Goal: Transaction & Acquisition: Purchase product/service

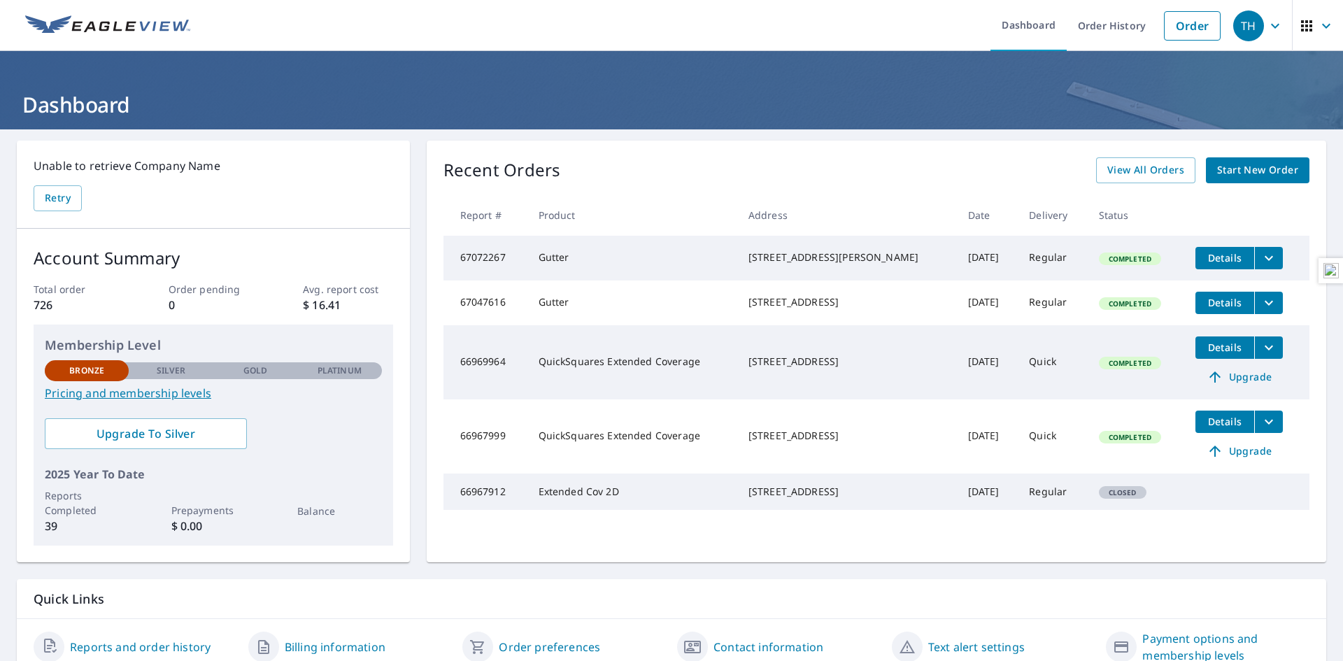
click at [1227, 164] on span "Start New Order" at bounding box center [1257, 170] width 81 height 17
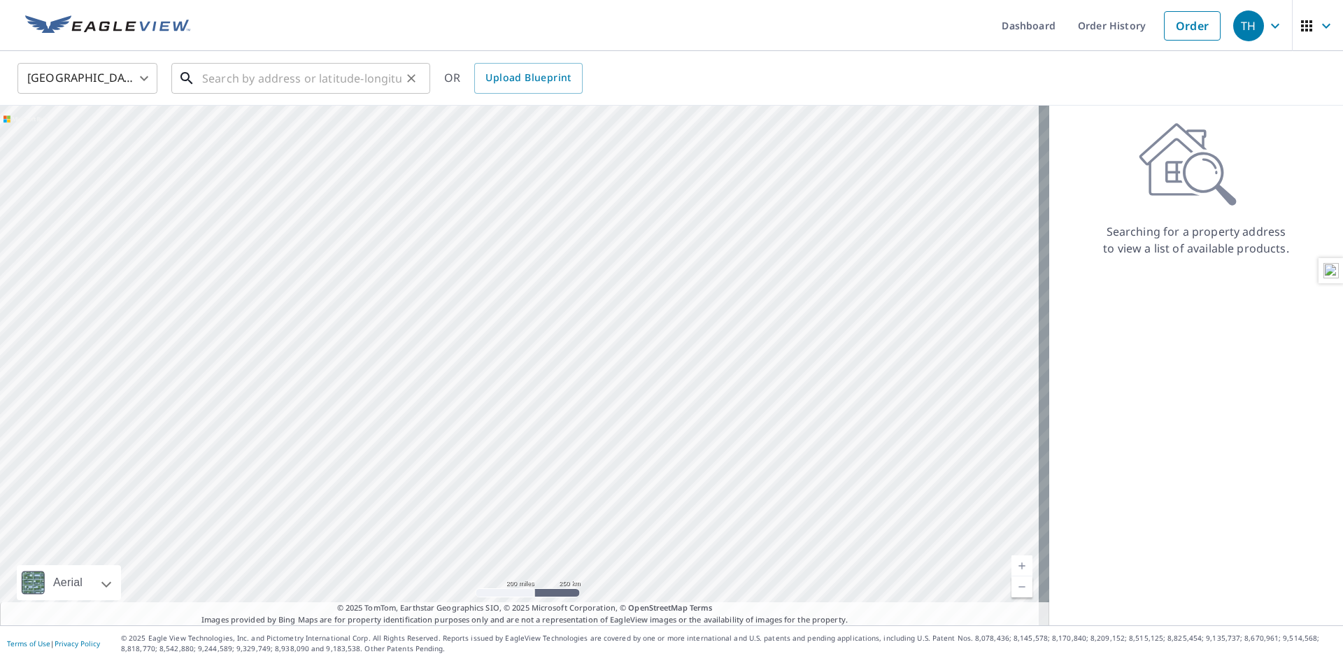
click at [336, 84] on input "text" at bounding box center [301, 78] width 199 height 39
paste input "[STREET_ADDRESS][PERSON_NAME]"
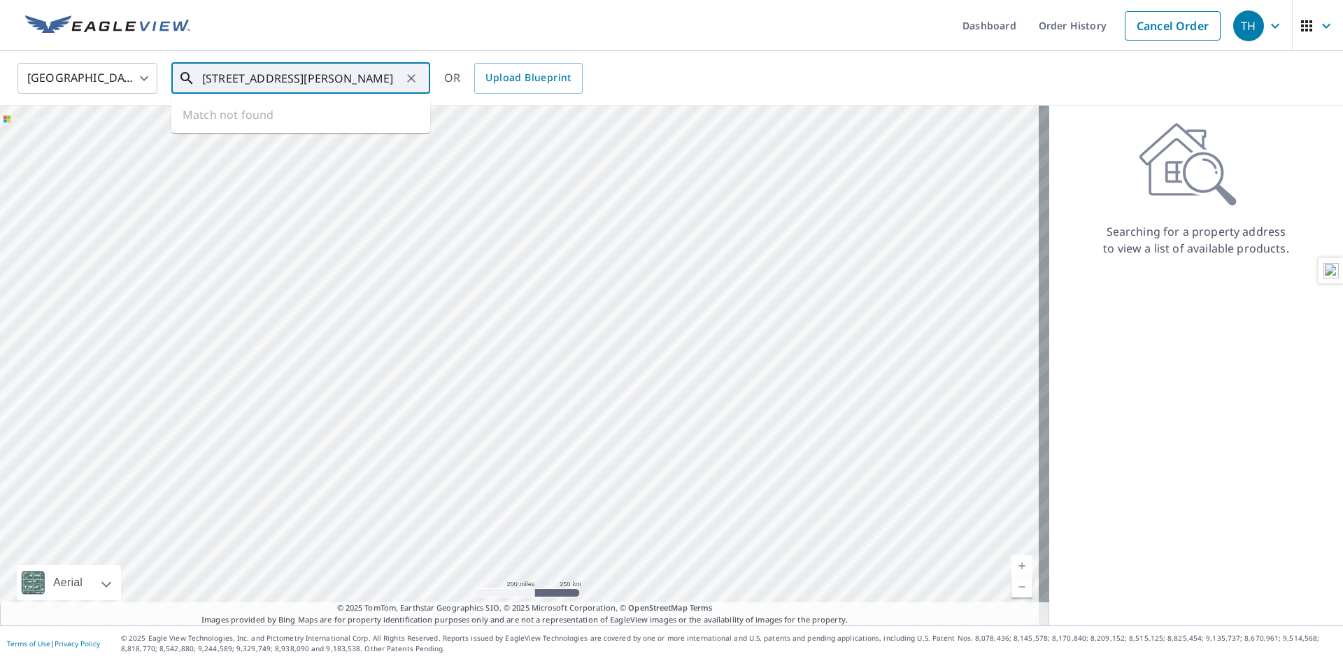
click at [336, 84] on input "[STREET_ADDRESS][PERSON_NAME]" at bounding box center [301, 78] width 199 height 39
click at [322, 127] on p "[GEOGRAPHIC_DATA], CA 95476" at bounding box center [309, 134] width 220 height 14
type input "[STREET_ADDRESS][PERSON_NAME]"
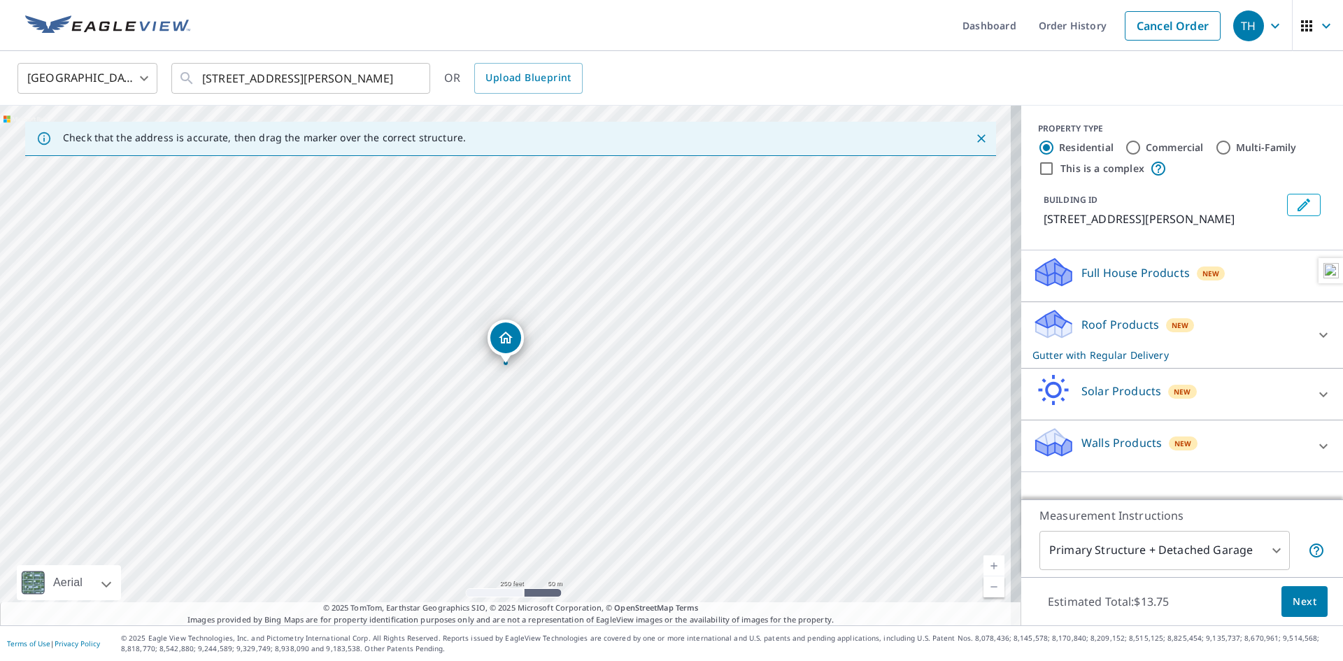
click at [1315, 276] on icon at bounding box center [1323, 276] width 17 height 17
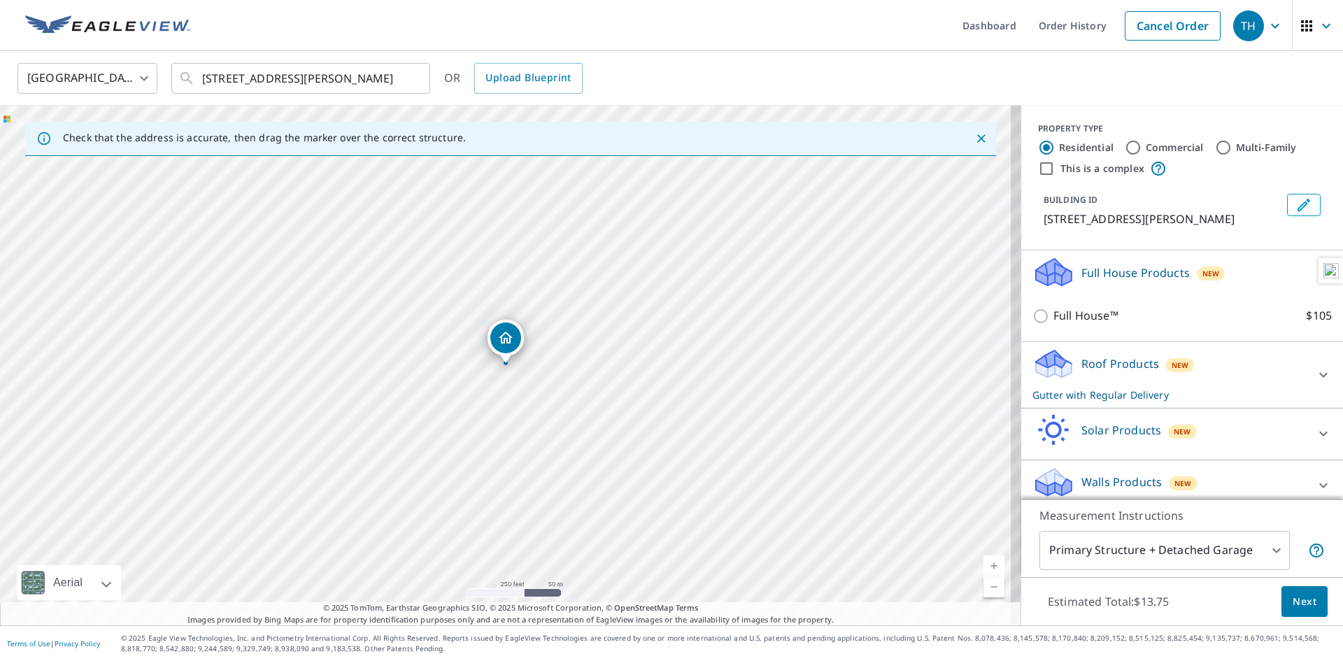
click at [1315, 371] on icon at bounding box center [1323, 374] width 17 height 17
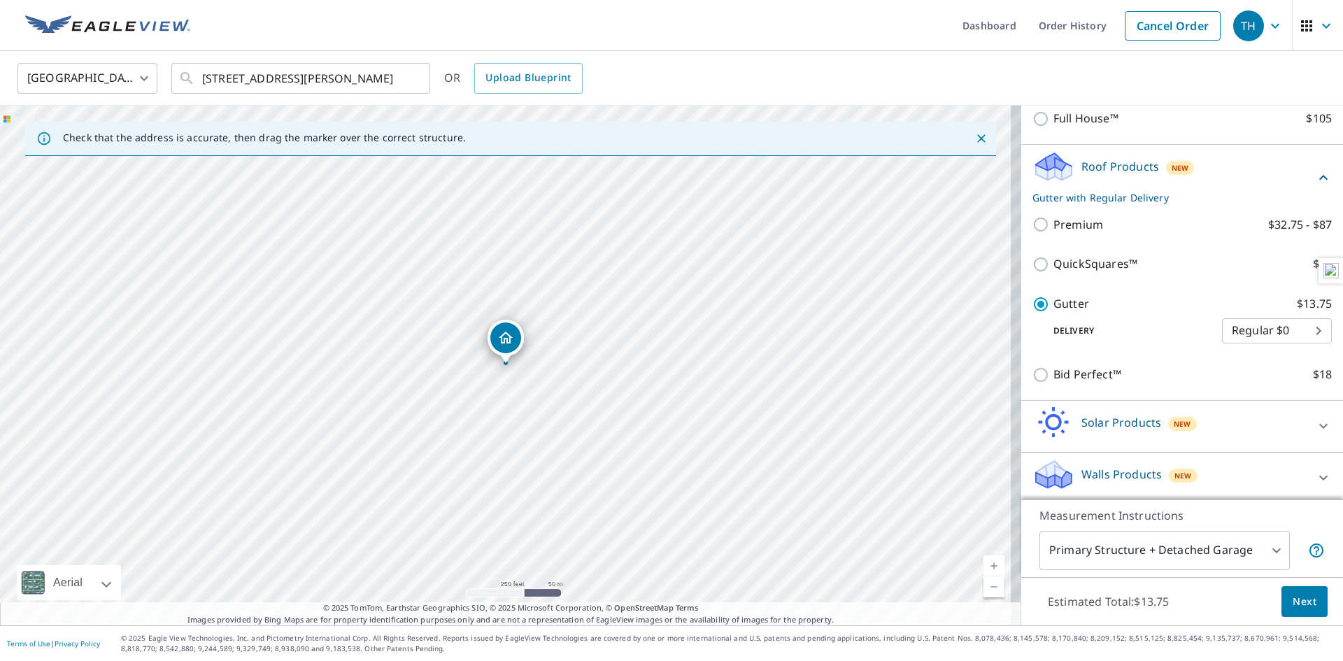
scroll to position [202, 0]
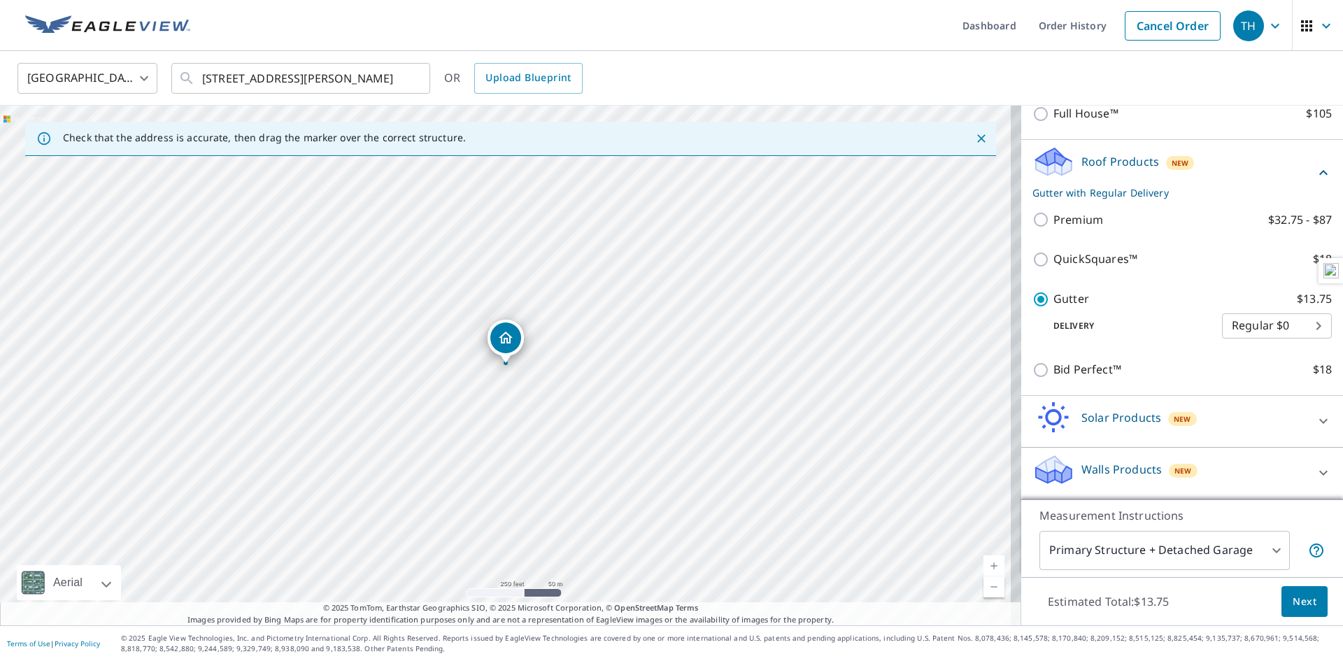
click at [1298, 597] on span "Next" at bounding box center [1305, 601] width 24 height 17
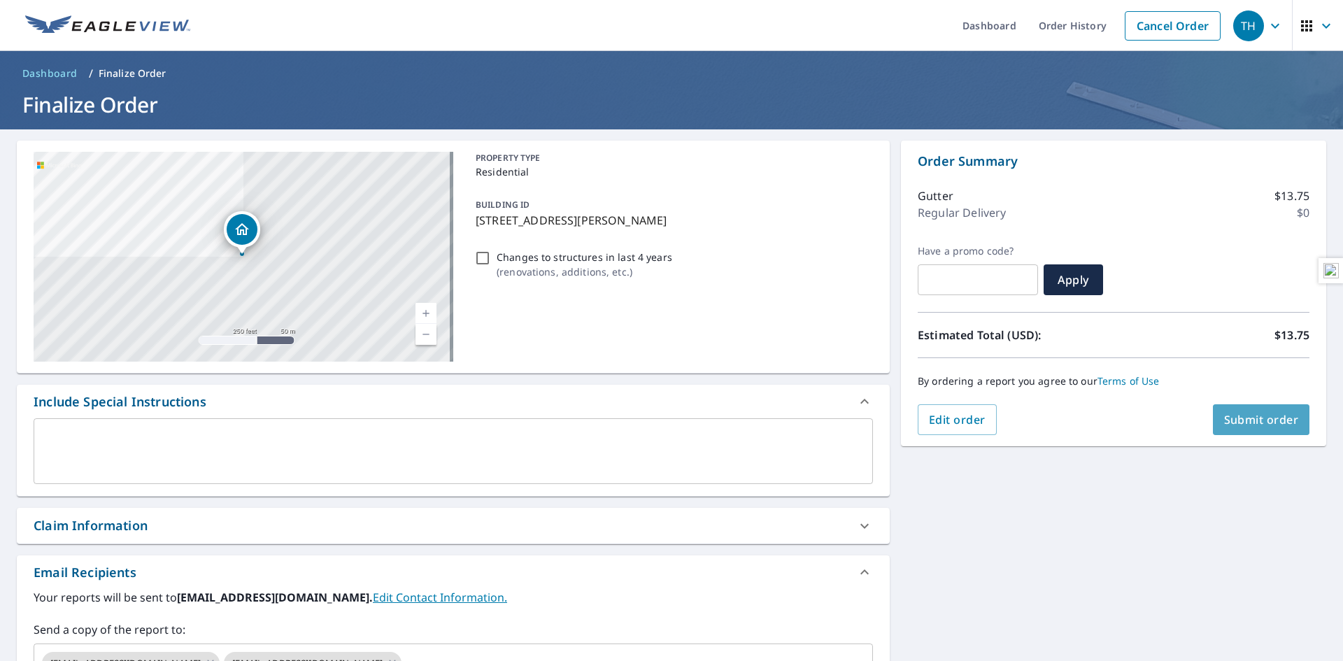
click at [1262, 422] on span "Submit order" at bounding box center [1261, 419] width 75 height 15
checkbox input "true"
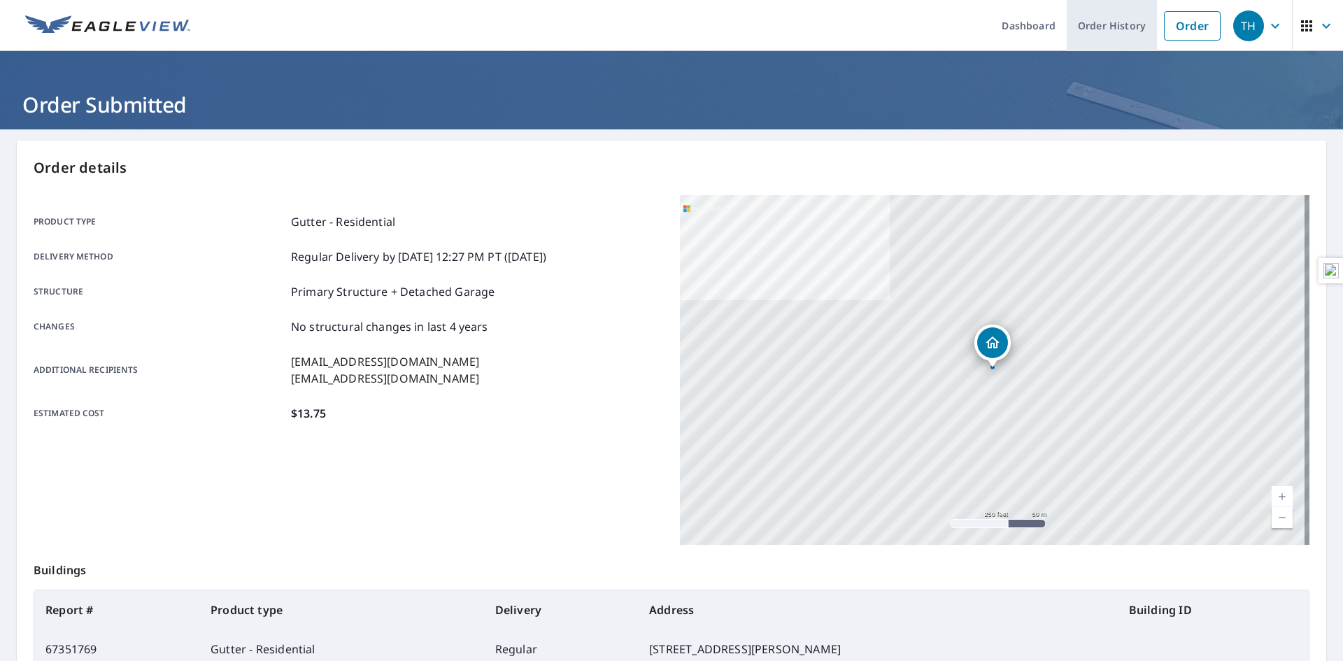
click at [1109, 31] on link "Order History" at bounding box center [1112, 25] width 90 height 51
